Goal: Register for event/course

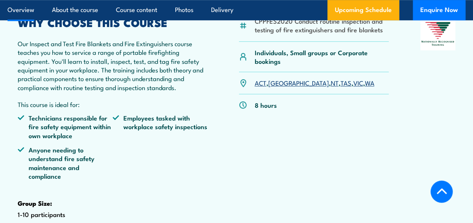
scroll to position [226, 0]
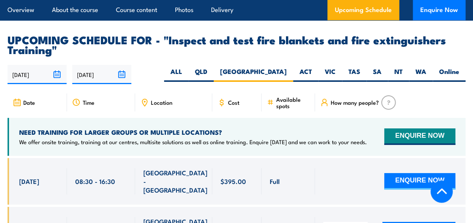
scroll to position [1449, 0]
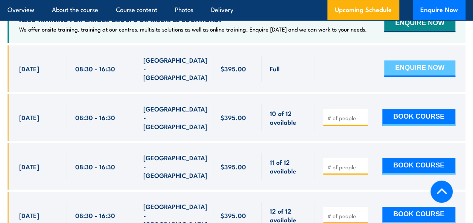
click at [422, 70] on button "ENQUIRE NOW" at bounding box center [419, 69] width 71 height 17
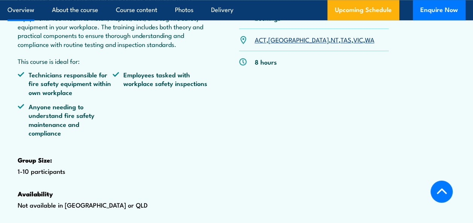
scroll to position [171, 0]
